Goal: Register for event/course

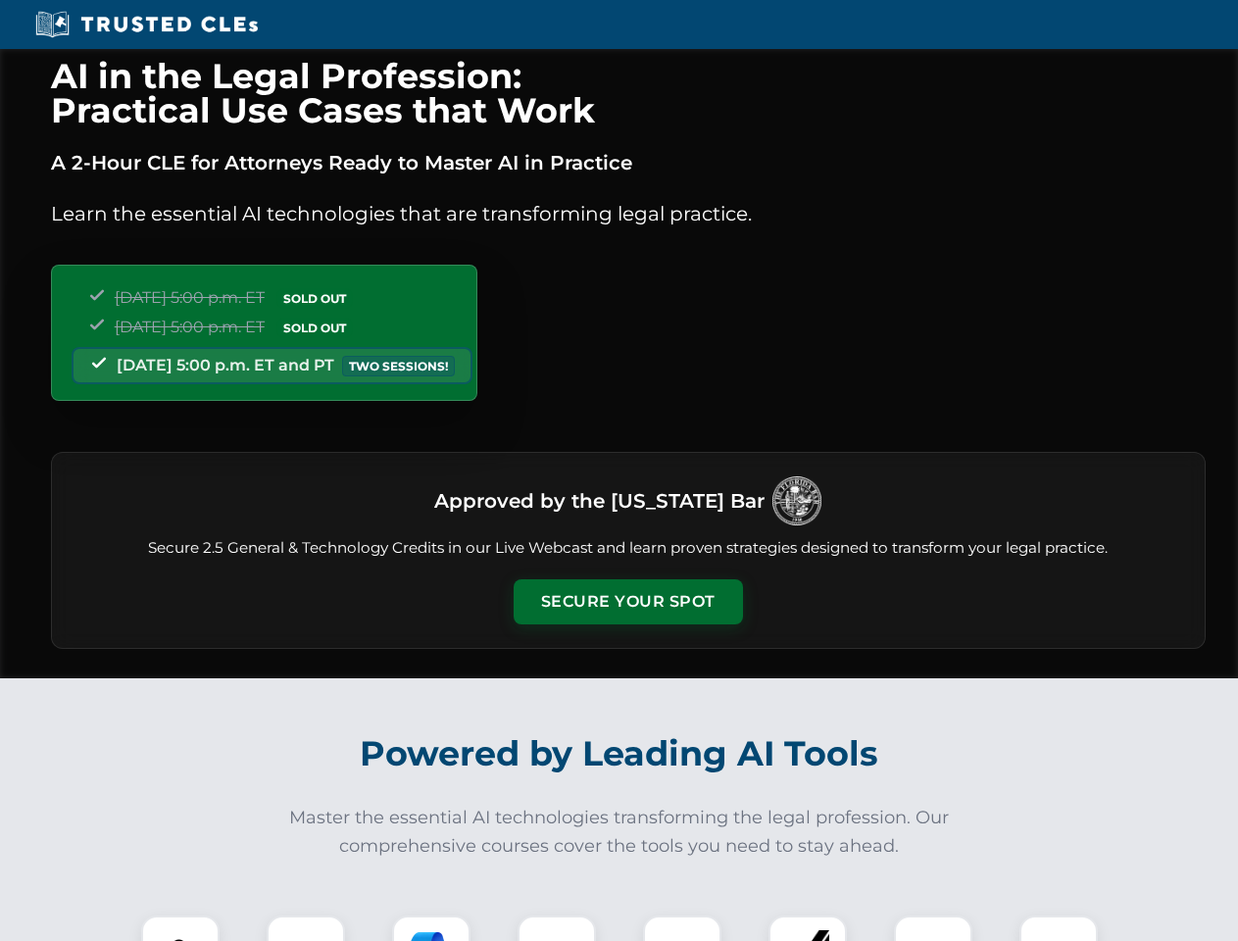
click at [627, 602] on button "Secure Your Spot" at bounding box center [627, 601] width 229 height 45
click at [180, 928] on img at bounding box center [180, 954] width 57 height 57
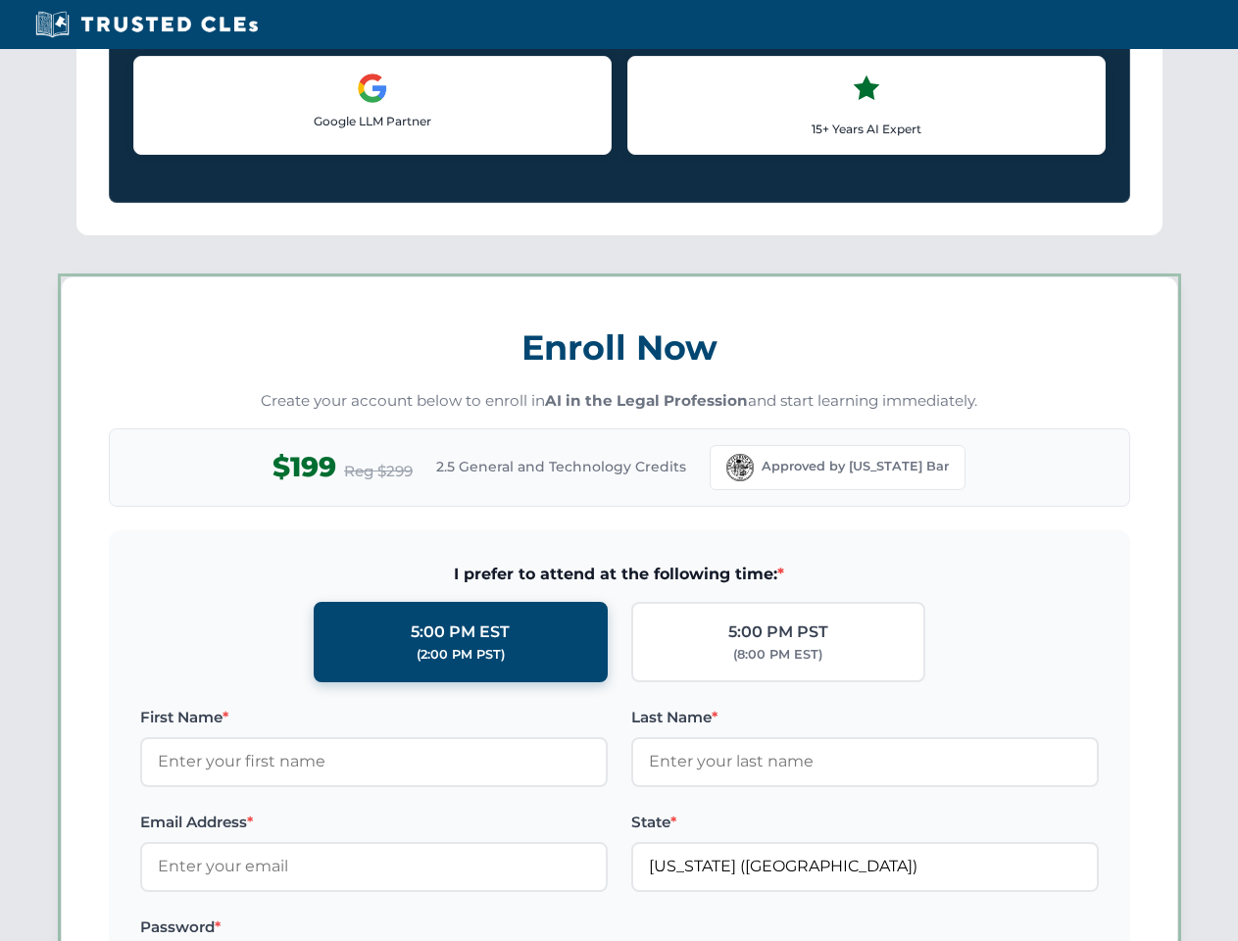
click at [557, 928] on label "Password *" at bounding box center [373, 927] width 467 height 24
